Goal: Navigation & Orientation: Find specific page/section

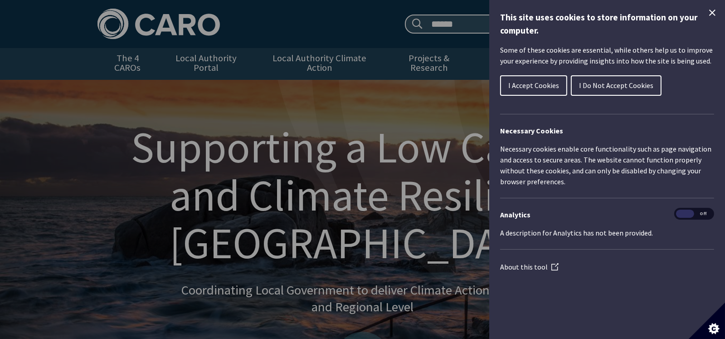
click at [712, 11] on icon "Close Cookie Control" at bounding box center [713, 13] width 6 height 6
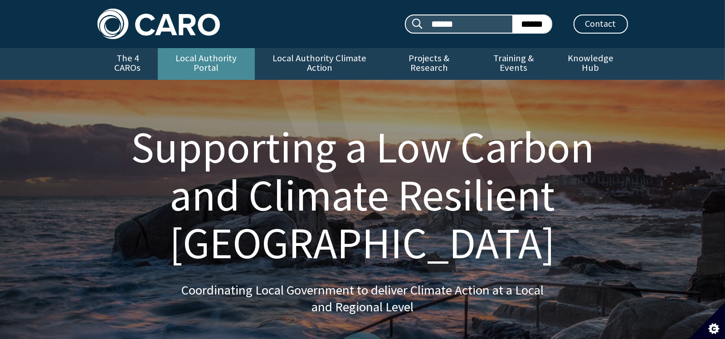
click at [205, 57] on link "Local Authority Portal" at bounding box center [206, 64] width 97 height 32
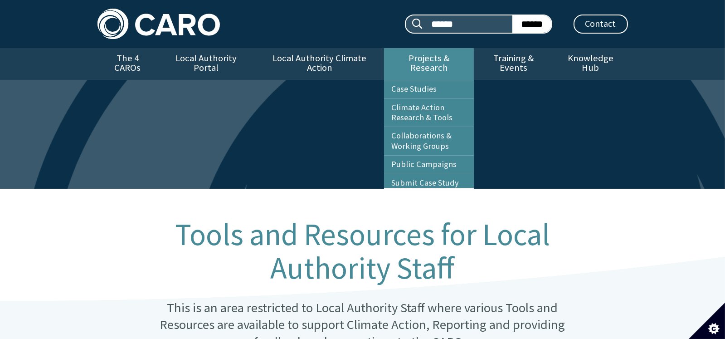
click at [407, 58] on link "Projects & Research" at bounding box center [429, 64] width 90 height 32
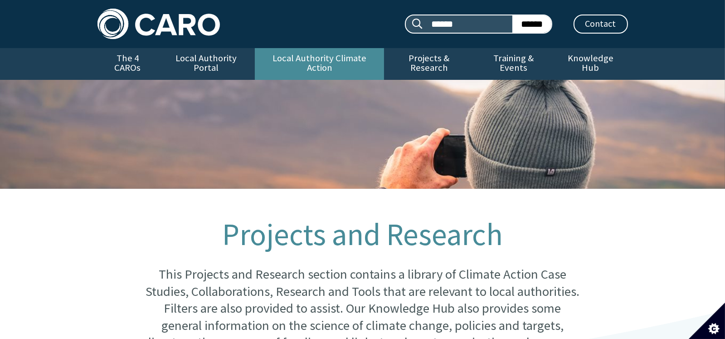
click at [327, 59] on link "Local Authority Climate Action" at bounding box center [319, 64] width 129 height 32
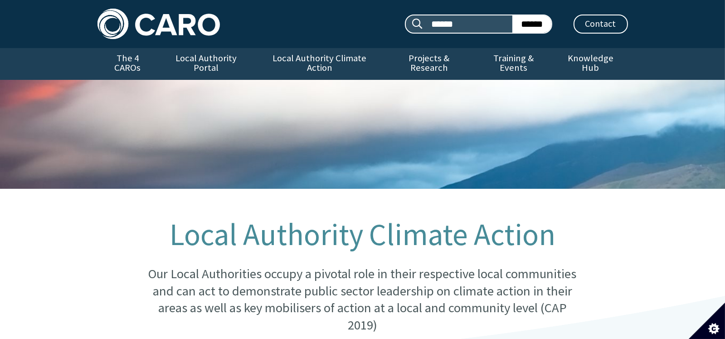
click at [327, 59] on link "Local Authority Climate Action" at bounding box center [319, 64] width 129 height 32
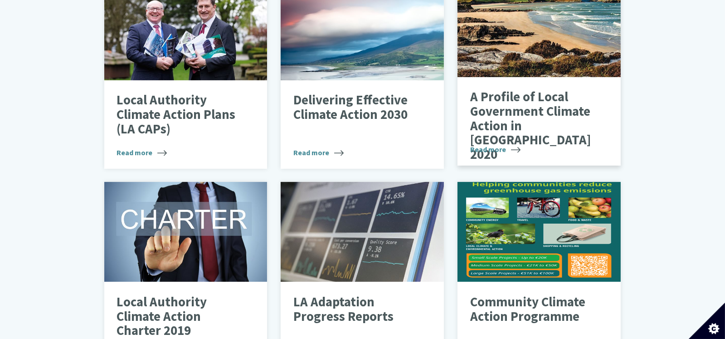
scroll to position [408, 0]
